Goal: Transaction & Acquisition: Book appointment/travel/reservation

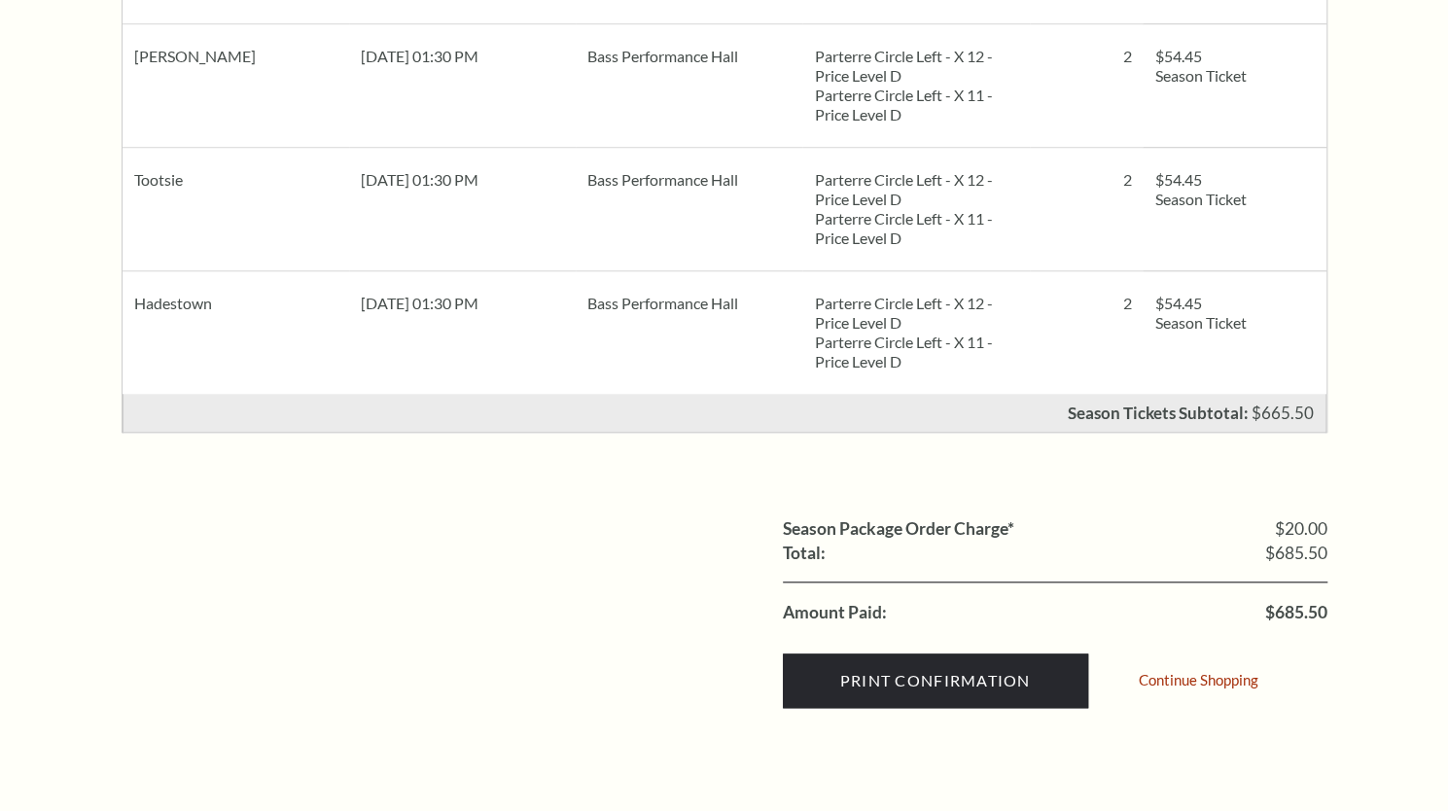
scroll to position [1361, 0]
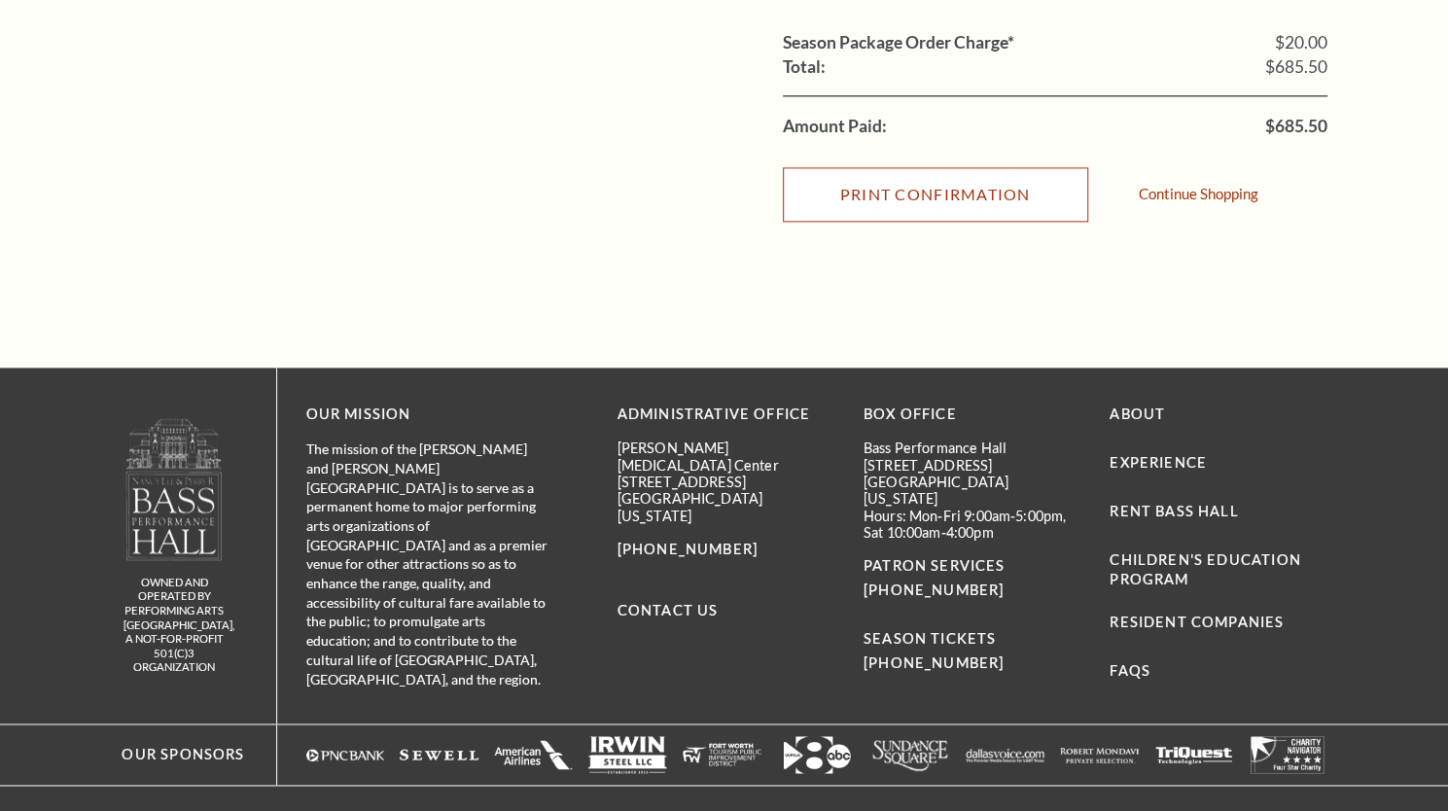
click at [920, 199] on input "Print Confirmation" at bounding box center [935, 194] width 305 height 54
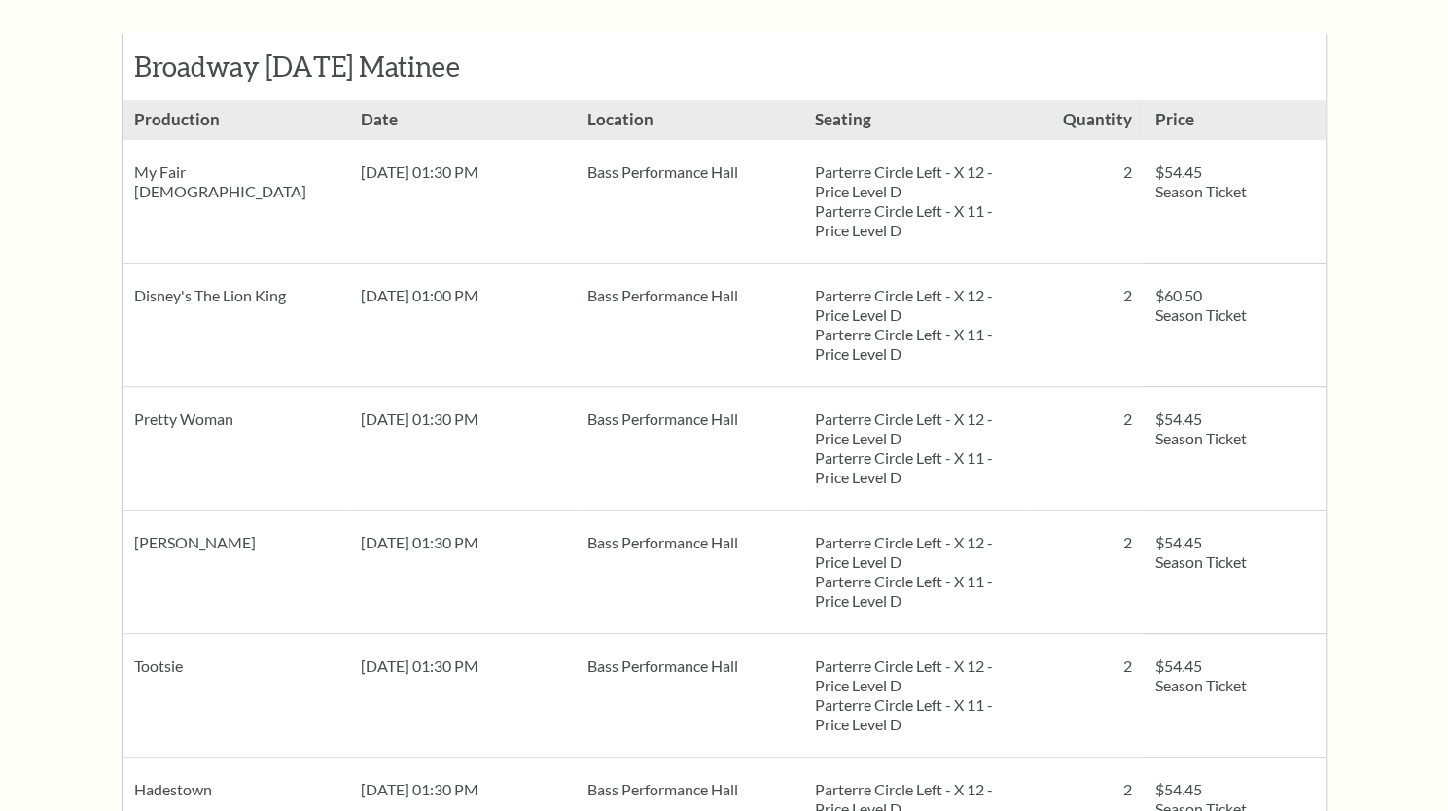
scroll to position [97, 0]
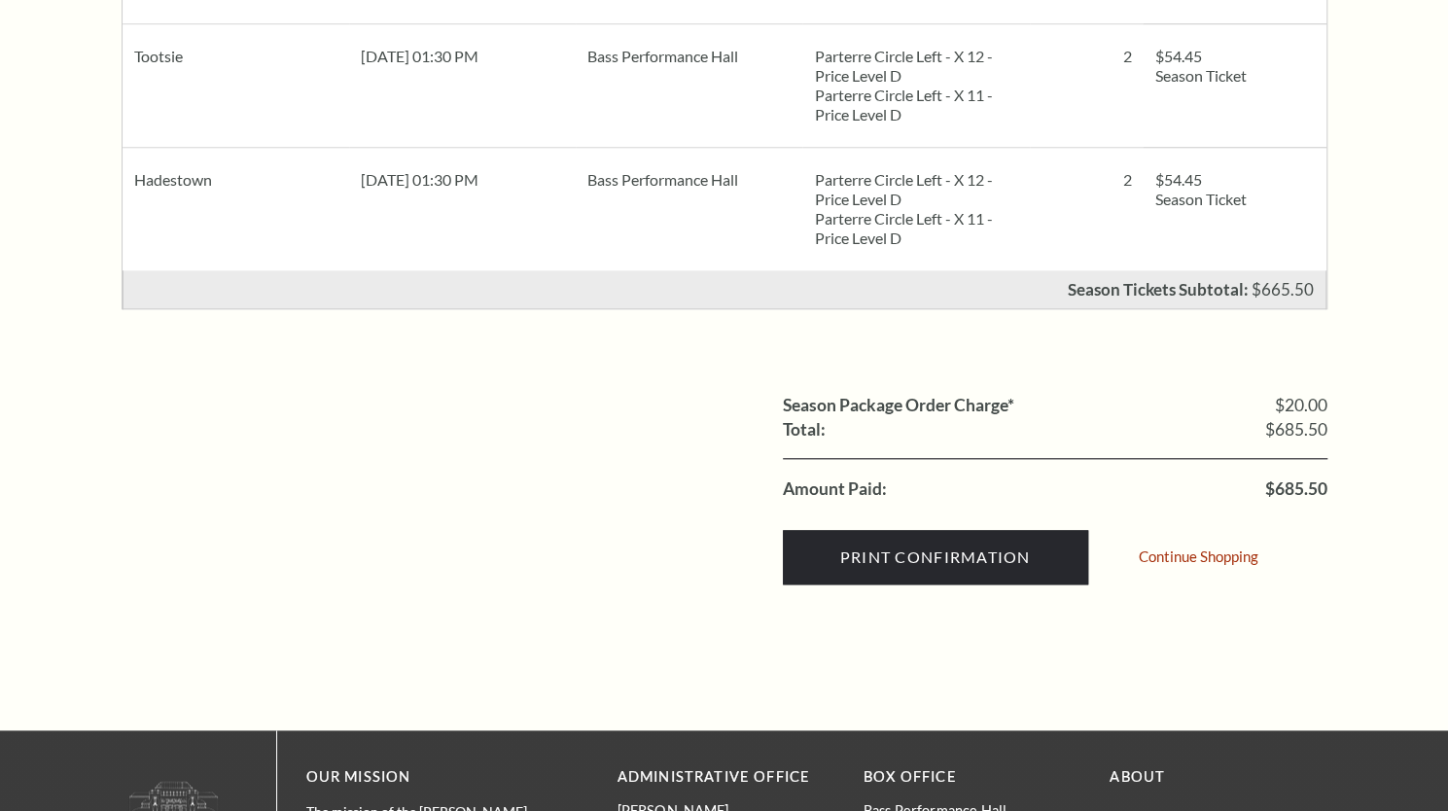
scroll to position [1070, 0]
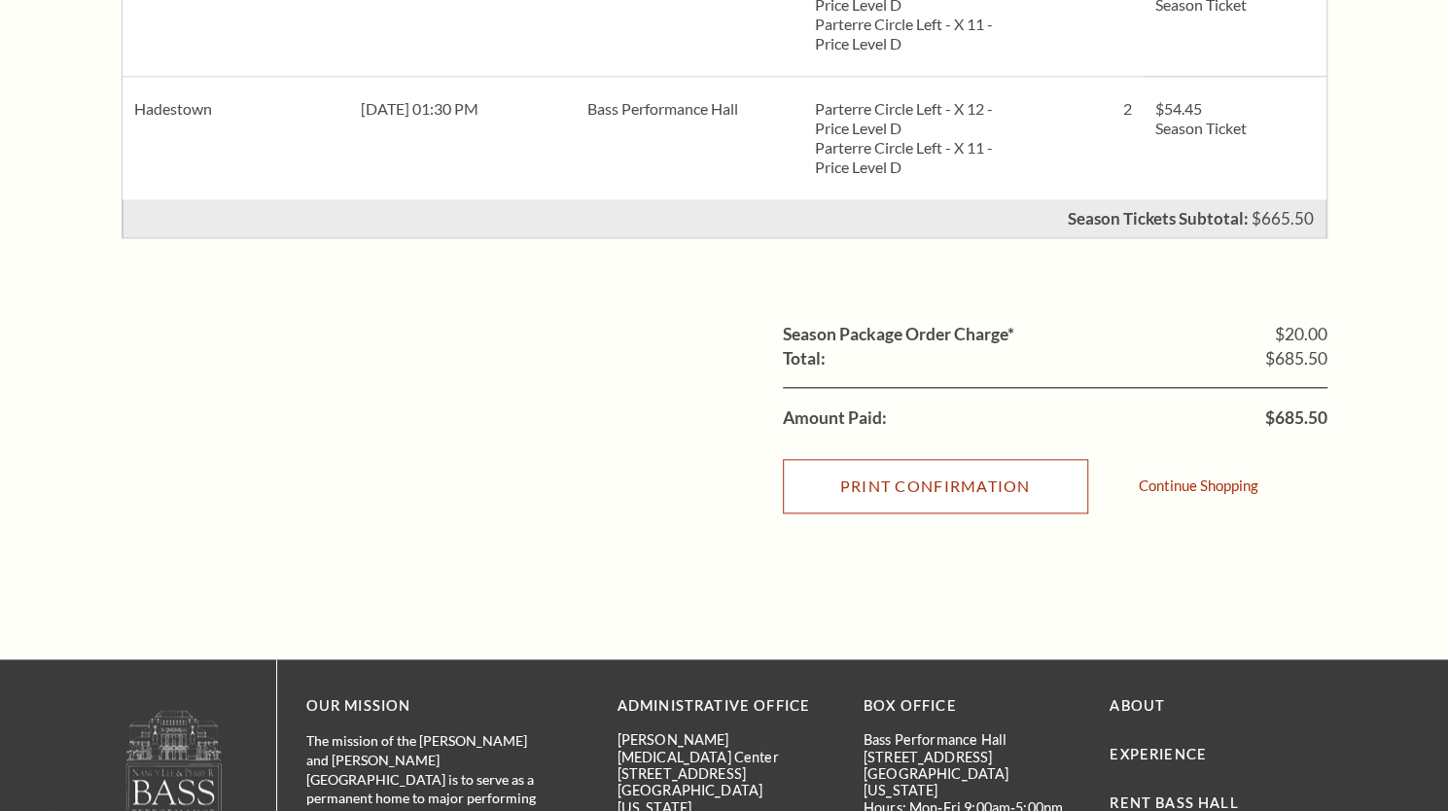
click at [987, 481] on input "Print Confirmation" at bounding box center [935, 486] width 305 height 54
